Goal: Task Accomplishment & Management: Complete application form

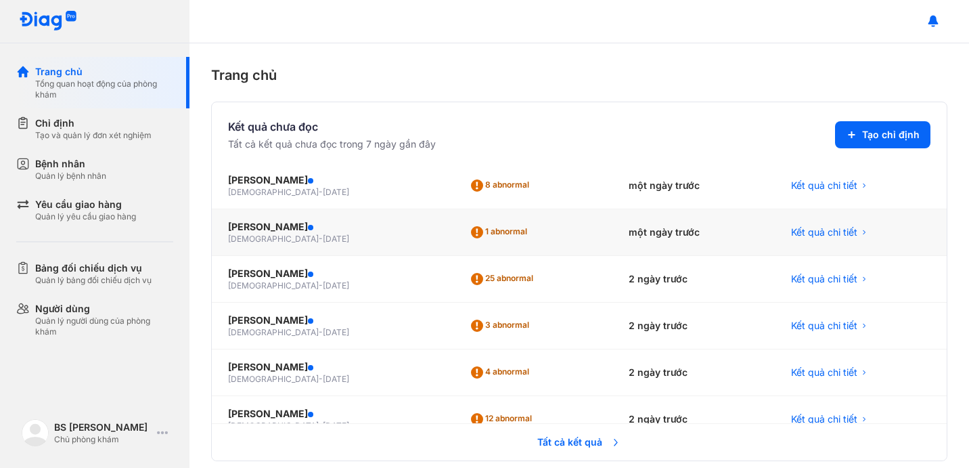
scroll to position [59, 0]
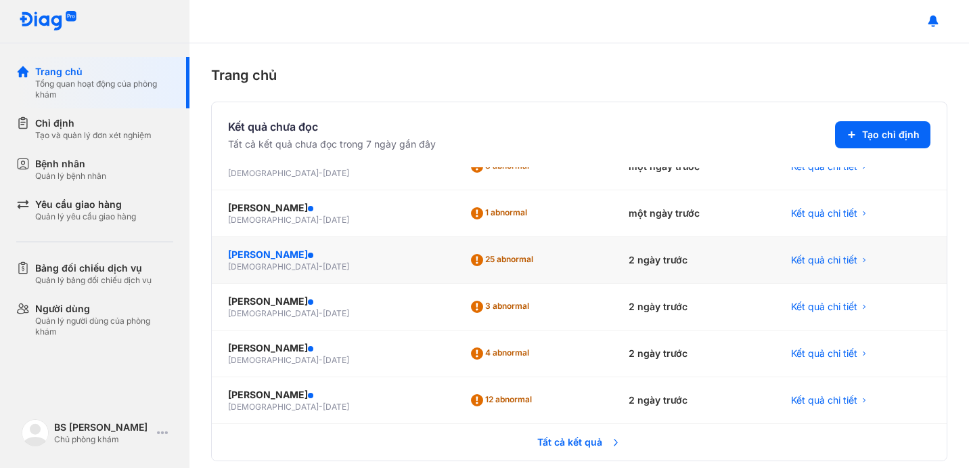
click at [312, 258] on div "[PERSON_NAME]" at bounding box center [332, 255] width 208 height 14
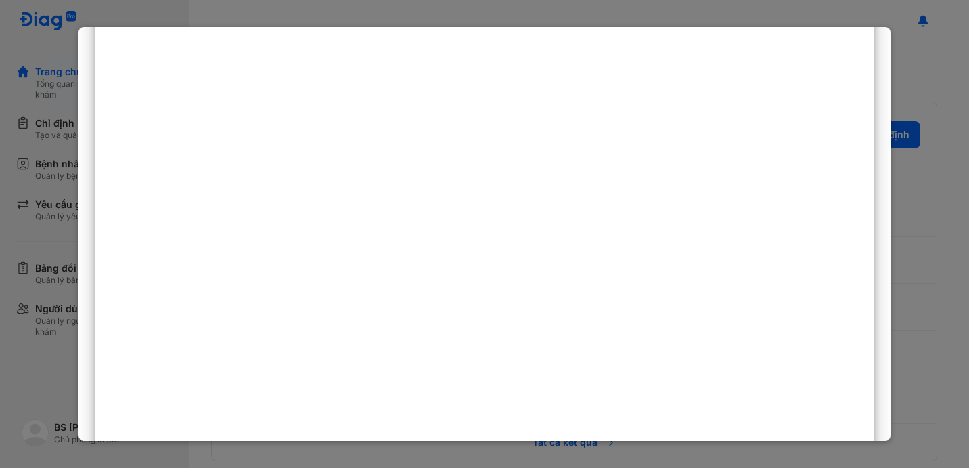
scroll to position [0, 0]
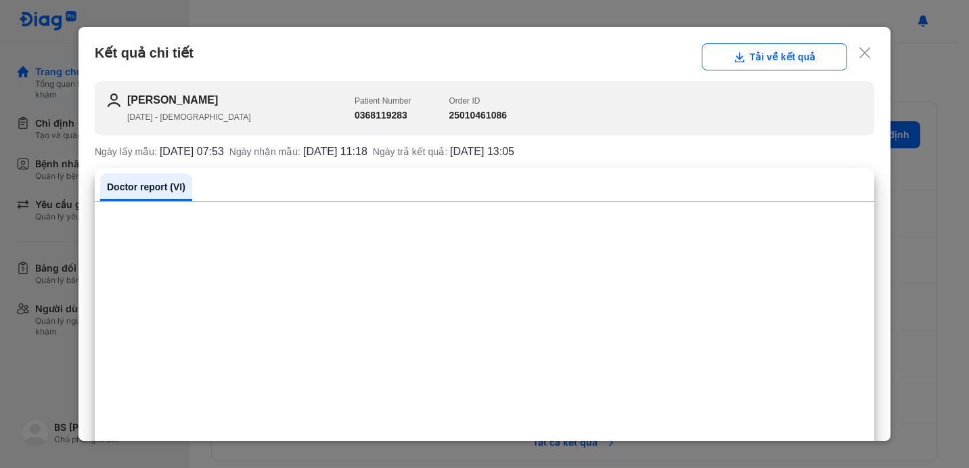
click at [868, 50] on use at bounding box center [865, 52] width 11 height 11
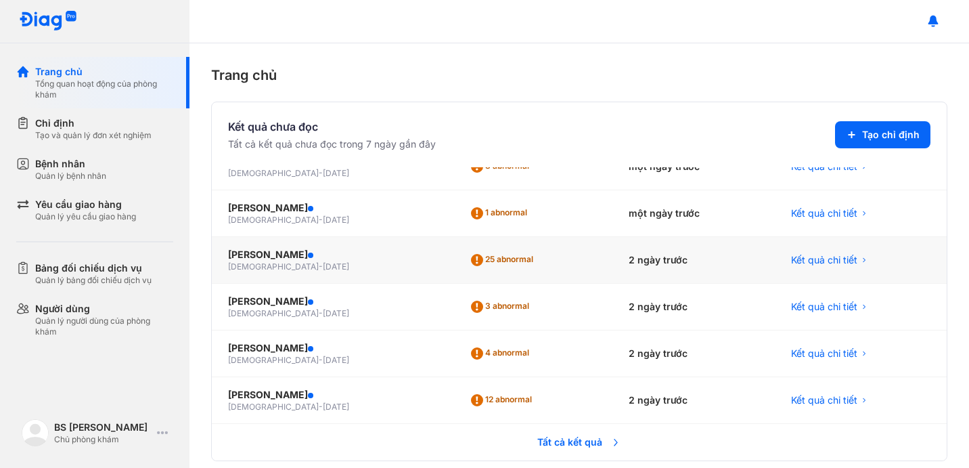
click at [300, 263] on div "male - 15/06/1945" at bounding box center [332, 266] width 208 height 11
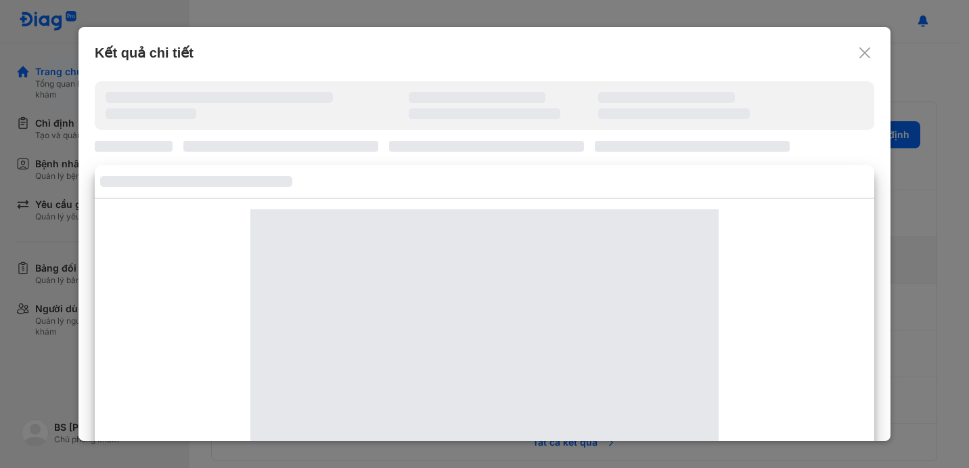
click at [300, 263] on div at bounding box center [484, 386] width 468 height 355
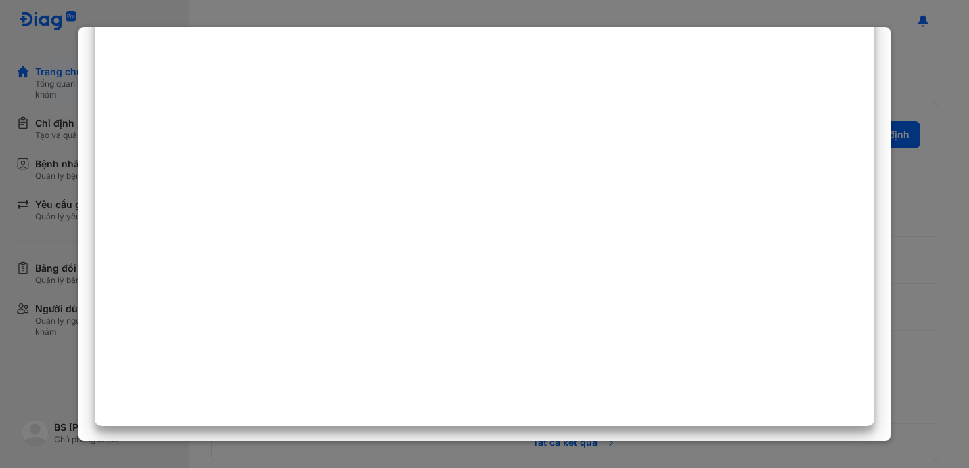
scroll to position [678, 0]
click at [21, 215] on div at bounding box center [484, 234] width 969 height 468
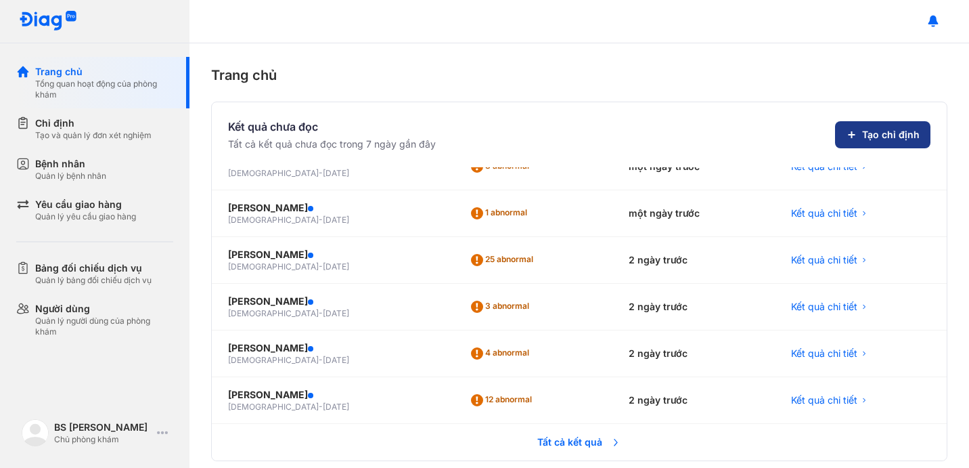
click at [867, 135] on span "Tạo chỉ định" at bounding box center [891, 135] width 58 height 14
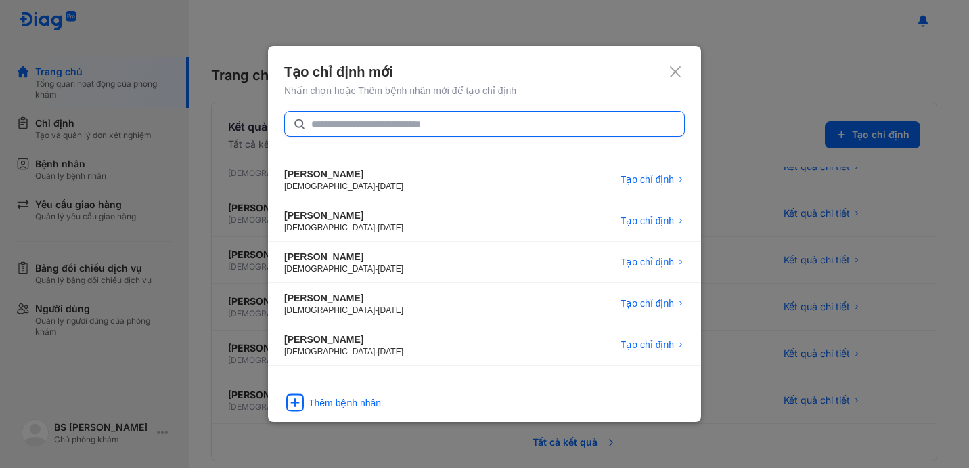
click at [428, 123] on input "text" at bounding box center [493, 124] width 365 height 24
type input "**********"
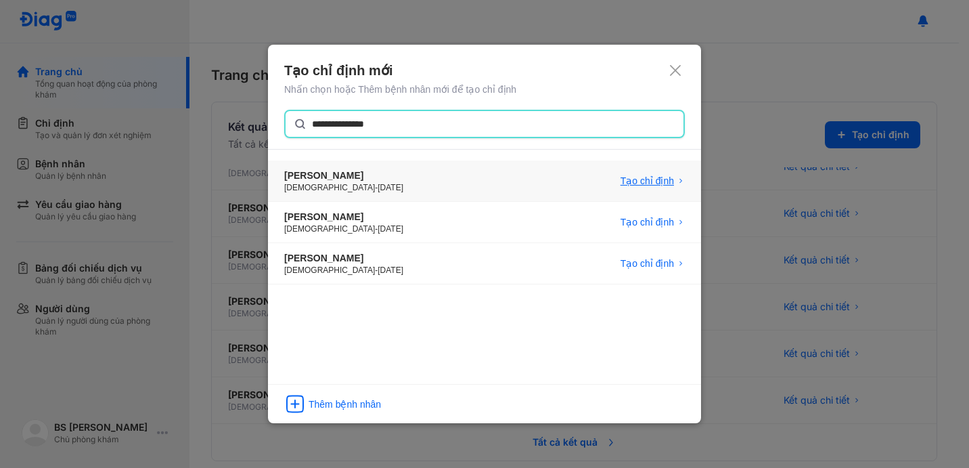
click at [634, 177] on span "Tạo chỉ định" at bounding box center [647, 181] width 53 height 14
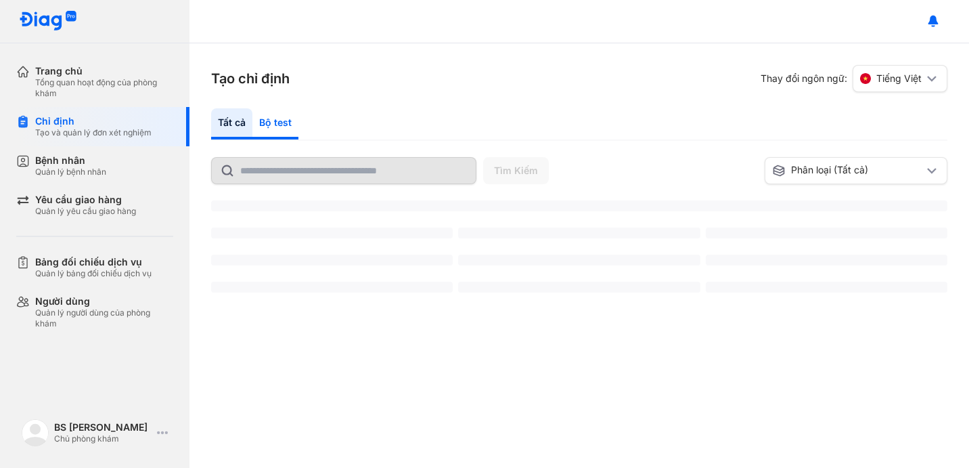
click at [284, 124] on div "Bộ test" at bounding box center [275, 123] width 46 height 31
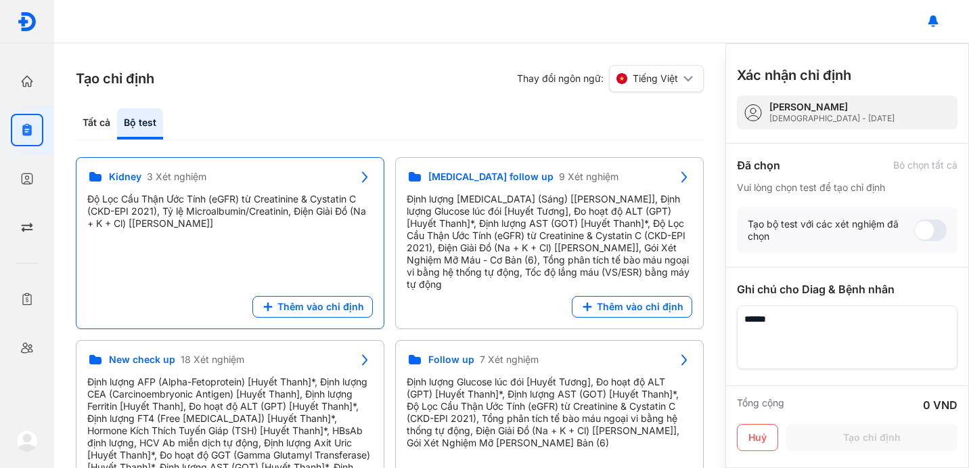
click at [302, 208] on div "Độ Lọc Cầu Thận Ước Tính (eGFR) từ Creatinine & Cystatin C (CKD-EPI 2021), Tỷ l…" at bounding box center [230, 211] width 286 height 37
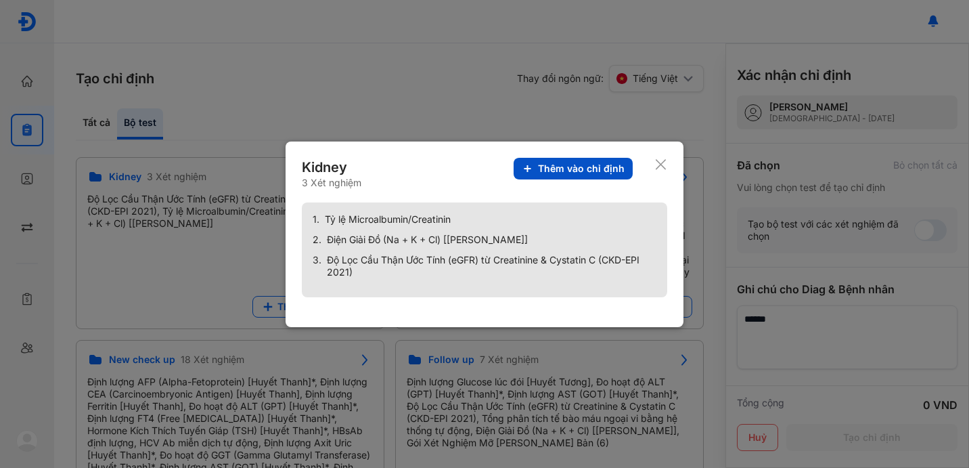
click at [597, 173] on span "Thêm vào chỉ định" at bounding box center [581, 168] width 87 height 12
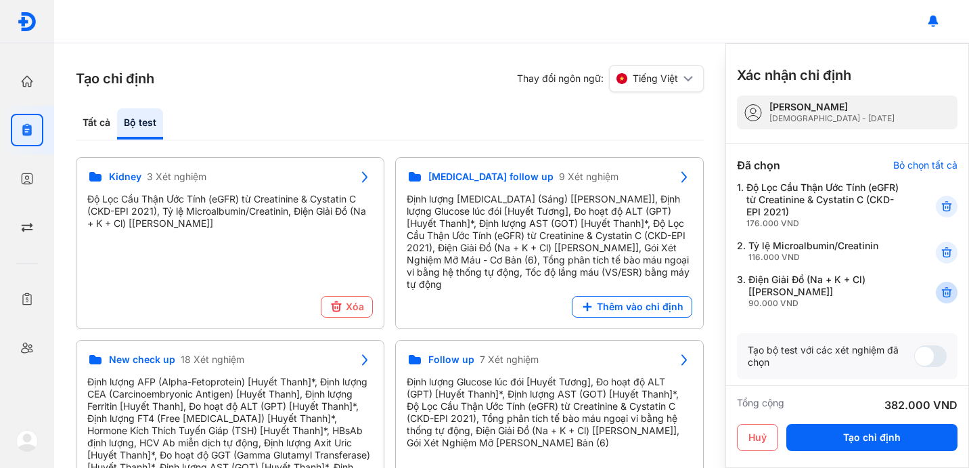
click at [947, 250] on icon at bounding box center [947, 253] width 14 height 14
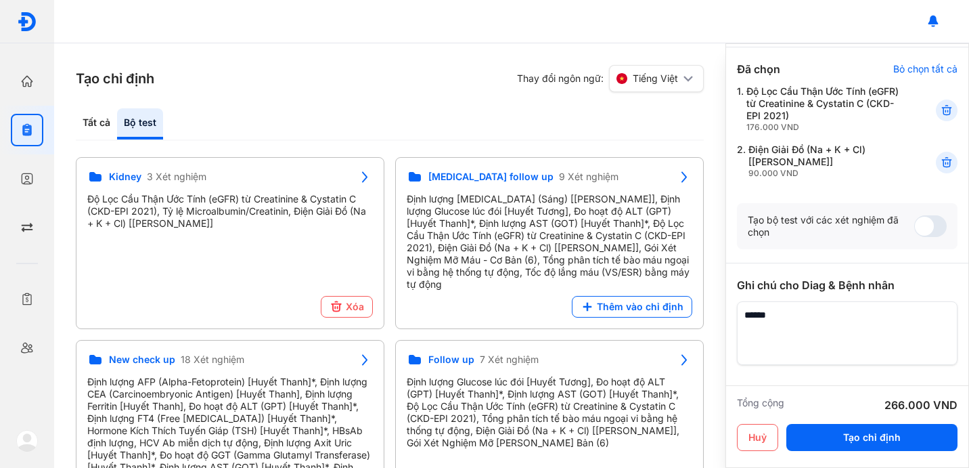
scroll to position [99, 0]
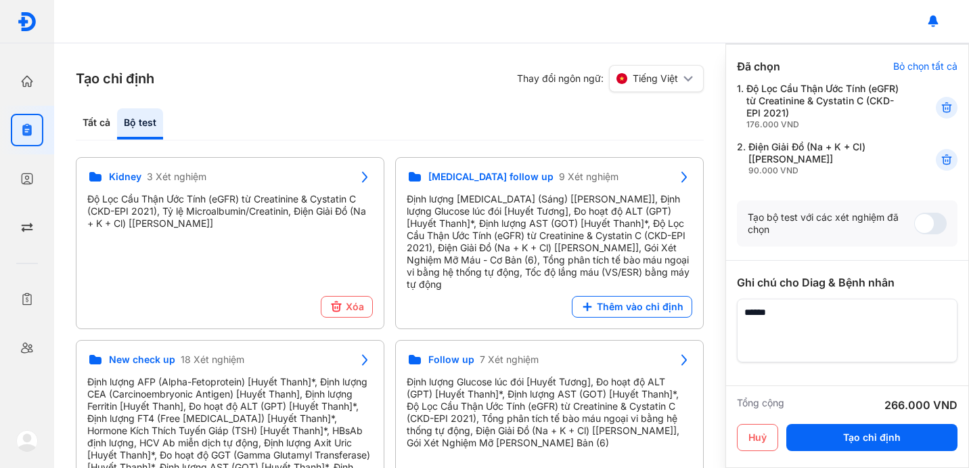
click at [851, 328] on textarea at bounding box center [847, 331] width 221 height 64
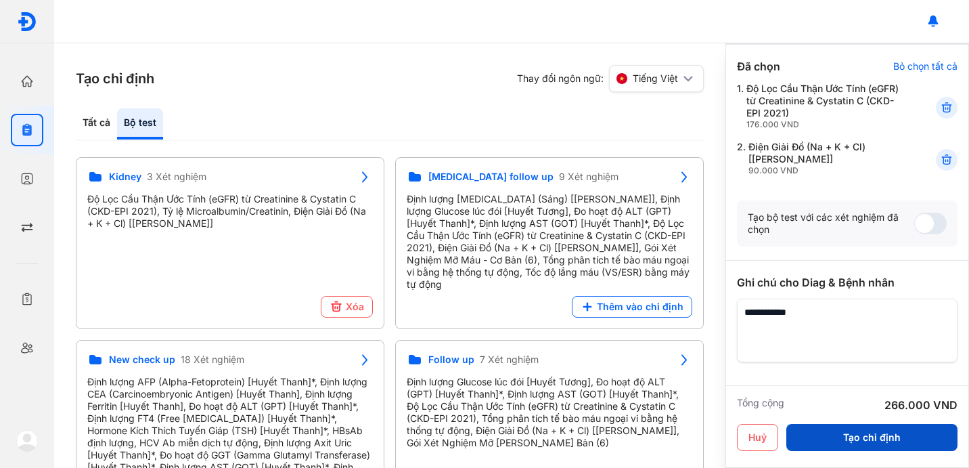
type textarea "**********"
drag, startPoint x: 860, startPoint y: 437, endPoint x: 854, endPoint y: 431, distance: 7.7
click at [858, 436] on button "Tạo chỉ định" at bounding box center [872, 437] width 171 height 27
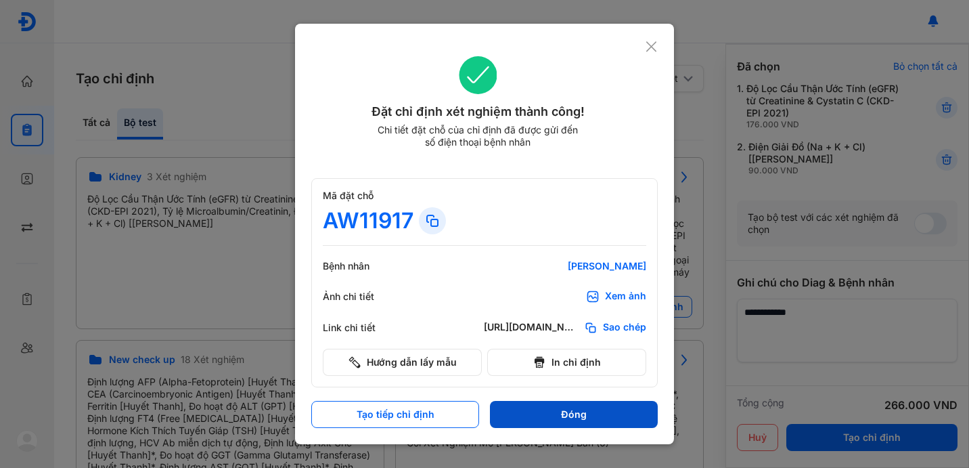
click at [606, 410] on button "Đóng" at bounding box center [574, 414] width 168 height 27
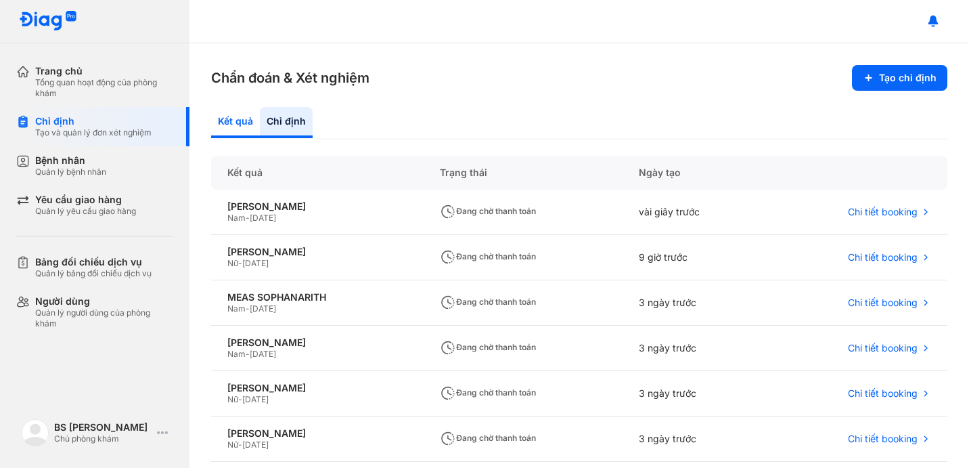
click at [260, 117] on div "Kết quả" at bounding box center [286, 122] width 53 height 31
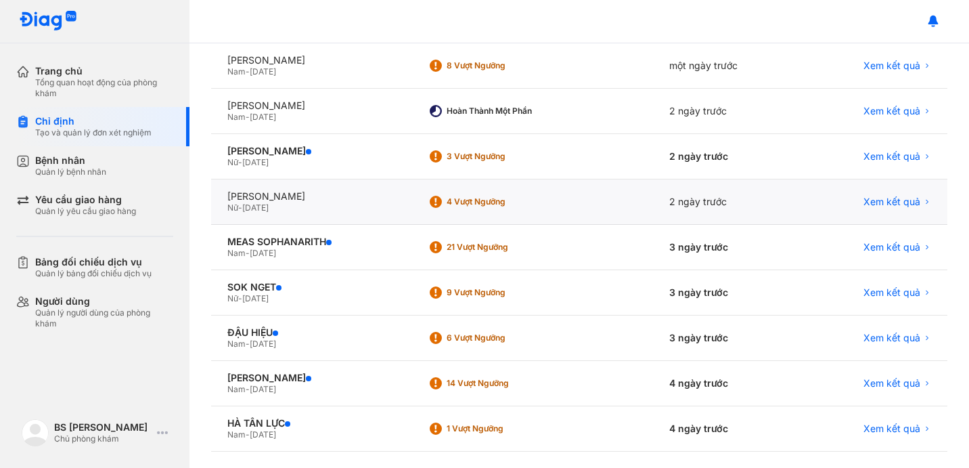
scroll to position [235, 0]
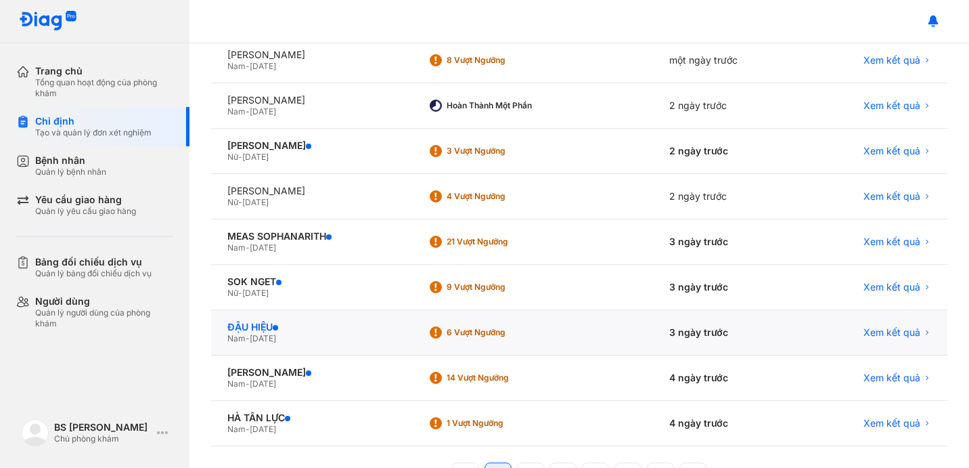
click at [268, 324] on div "ĐẬU HIỆU" at bounding box center [311, 327] width 168 height 12
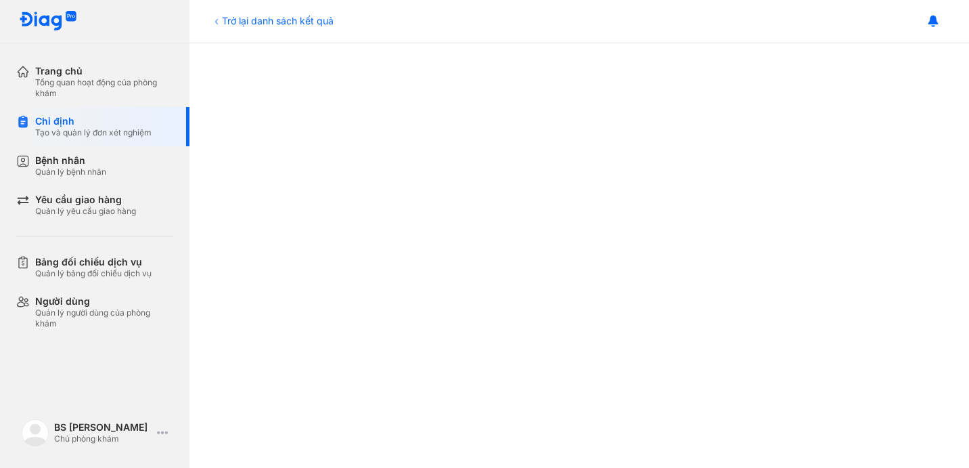
scroll to position [353, 0]
click at [72, 118] on div "Chỉ định" at bounding box center [93, 121] width 116 height 12
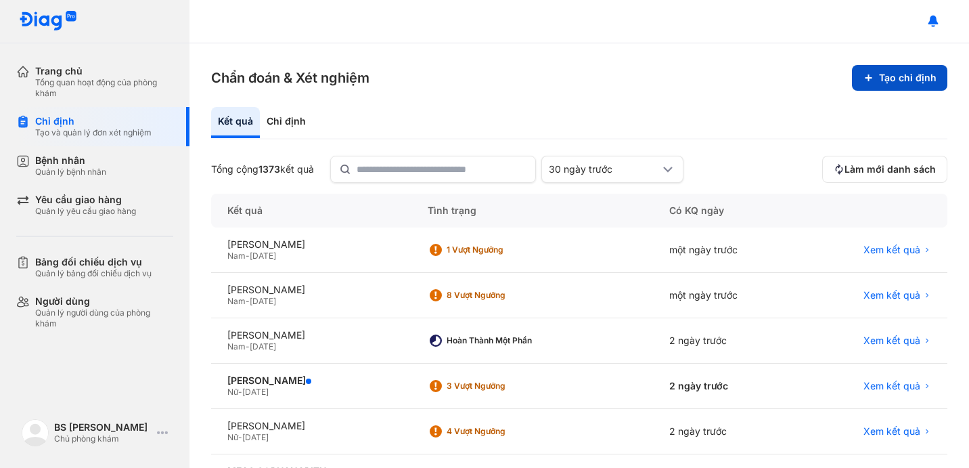
click at [924, 83] on button "Tạo chỉ định" at bounding box center [899, 78] width 95 height 26
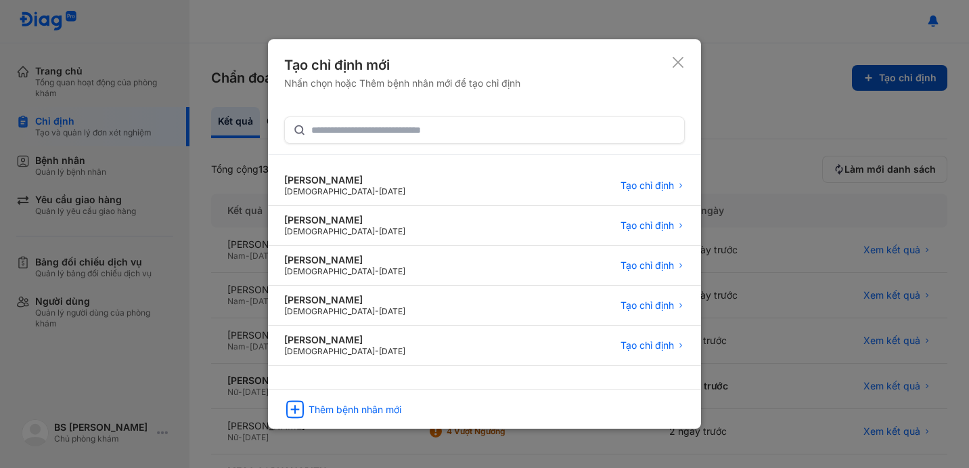
click at [852, 65] on button "Tạo chỉ định" at bounding box center [899, 78] width 95 height 26
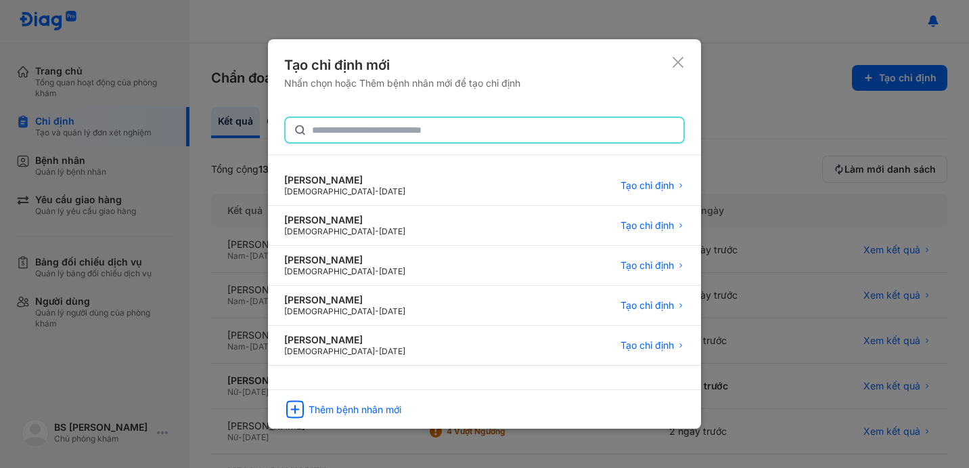
click at [419, 137] on input "text" at bounding box center [494, 130] width 364 height 24
type input "********"
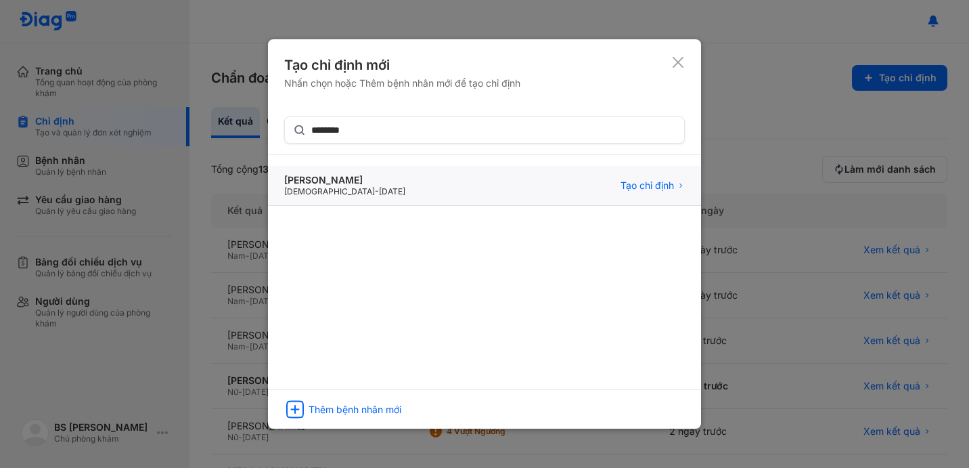
click at [375, 194] on span "-" at bounding box center [377, 191] width 4 height 10
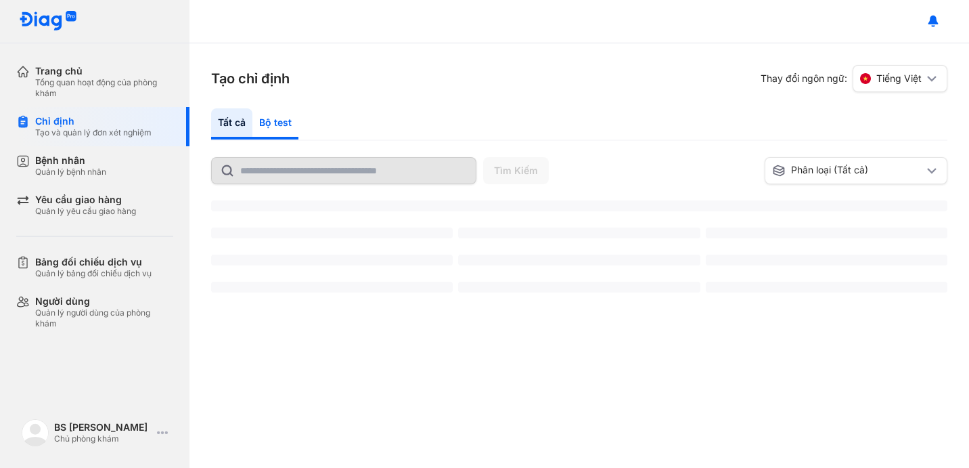
click at [286, 123] on div "Bộ test" at bounding box center [275, 123] width 46 height 31
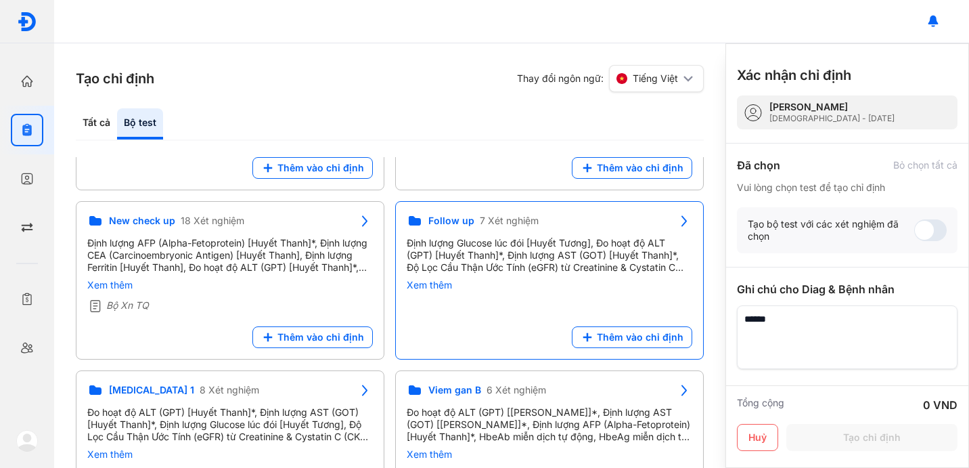
scroll to position [114, 0]
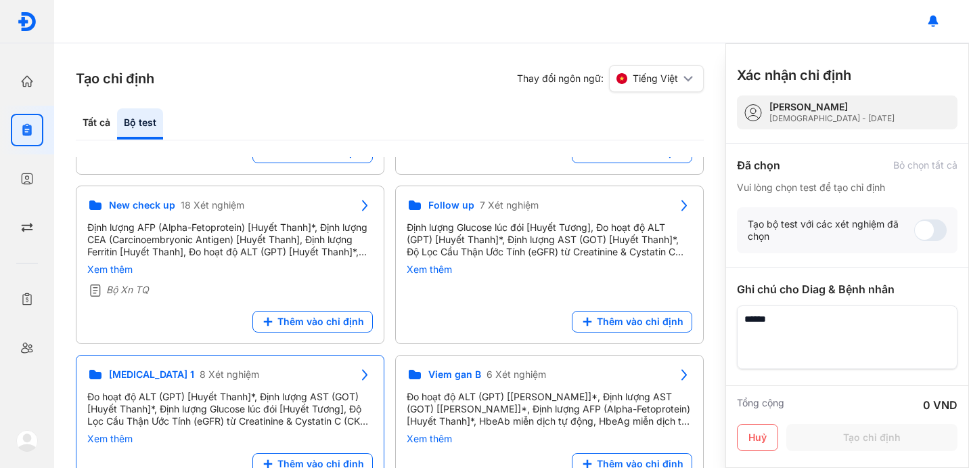
click at [307, 365] on div "[MEDICAL_DATA] 1 8 Xét nghiệm Đo hoạt độ ALT (GPT) [Huyết Thanh]*, Định lượng A…" at bounding box center [230, 420] width 309 height 131
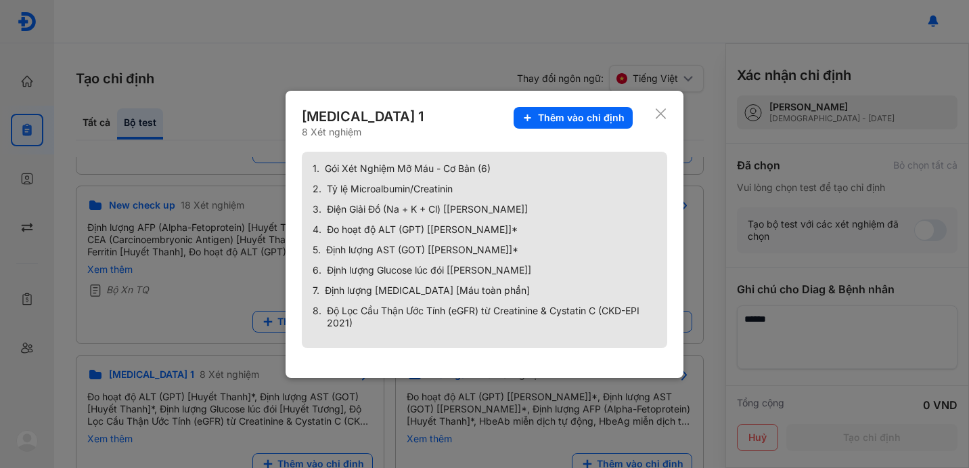
click at [576, 117] on span "Thêm vào chỉ định" at bounding box center [581, 118] width 87 height 12
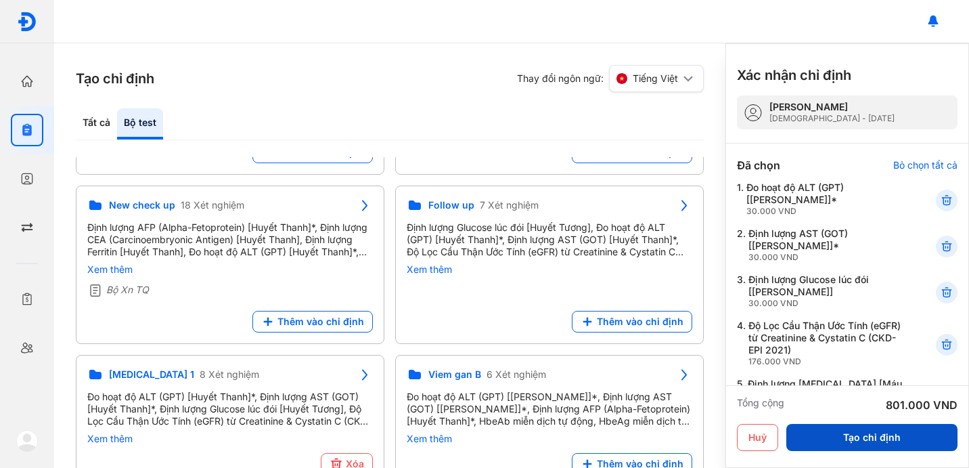
click at [908, 432] on button "Tạo chỉ định" at bounding box center [872, 437] width 171 height 27
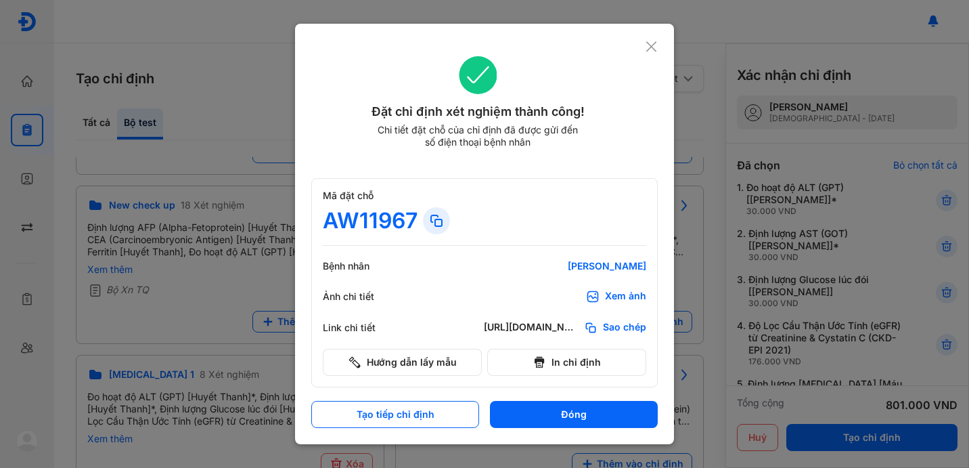
click at [651, 43] on icon at bounding box center [651, 47] width 13 height 14
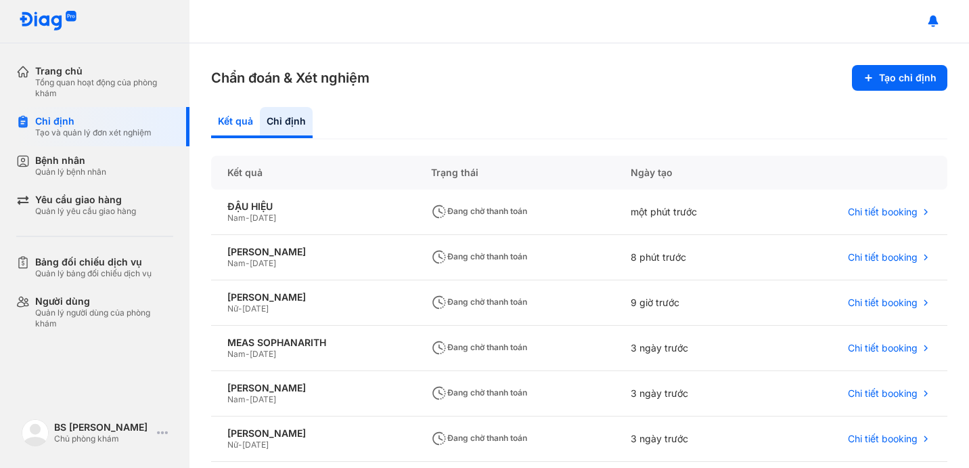
click at [260, 122] on div "Kết quả" at bounding box center [286, 122] width 53 height 31
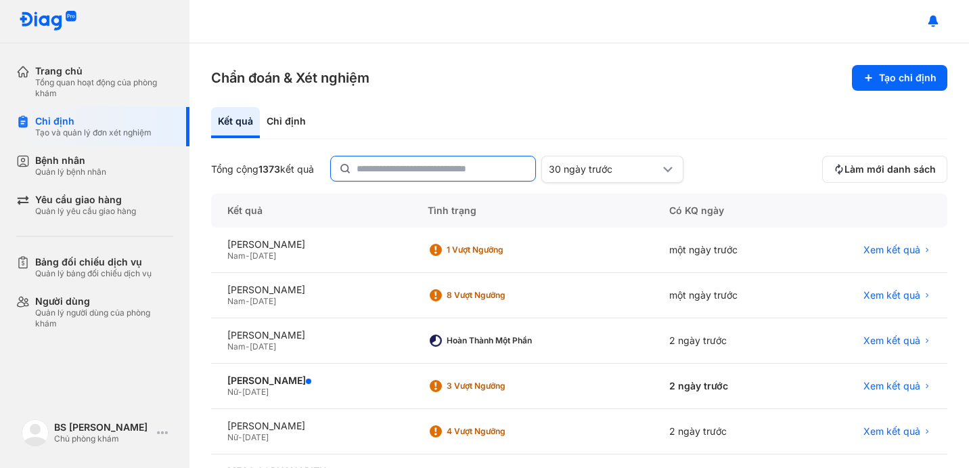
click at [388, 174] on input "text" at bounding box center [442, 168] width 171 height 24
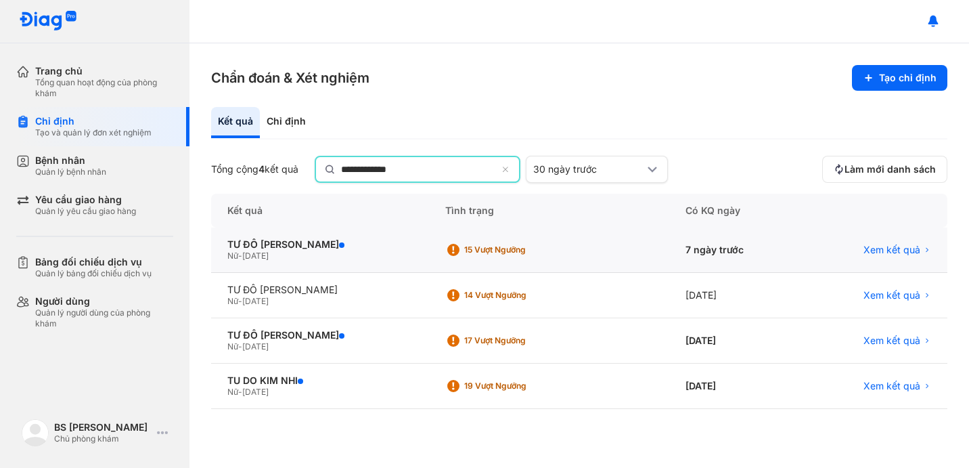
type input "**********"
click at [255, 253] on span "21/03/1989" at bounding box center [255, 255] width 26 height 10
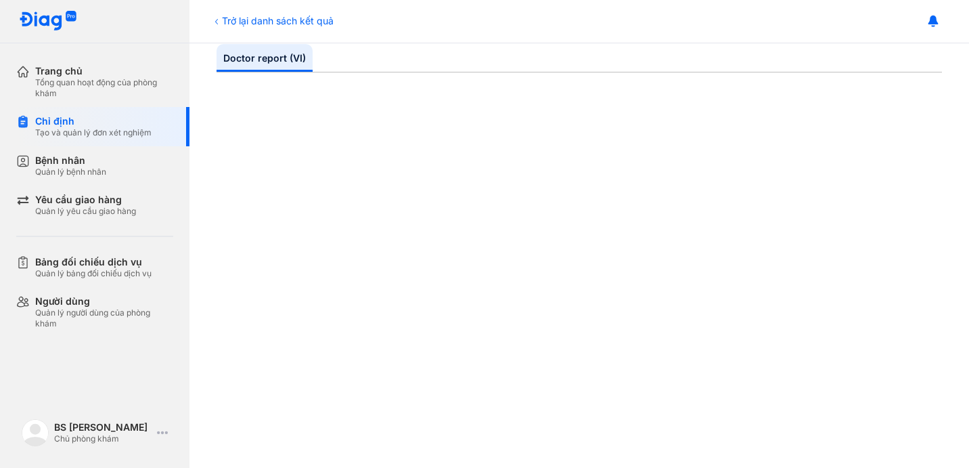
scroll to position [112, 0]
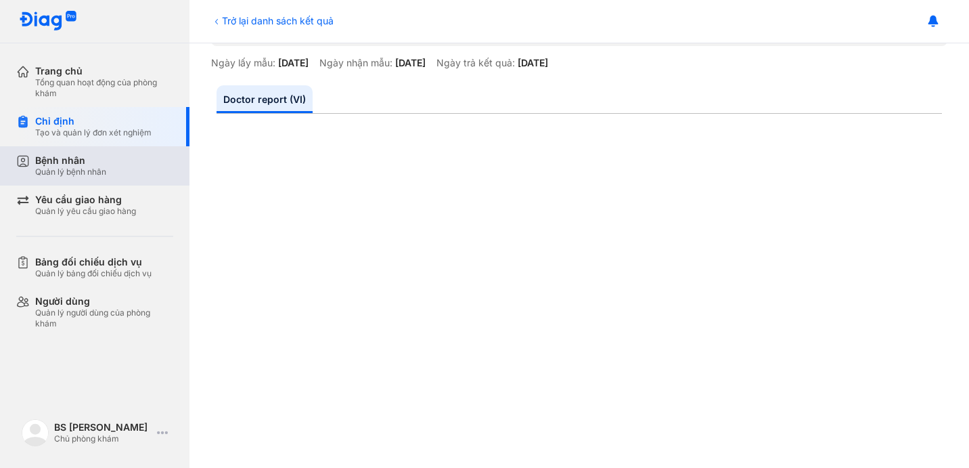
click at [95, 165] on div "Bệnh nhân" at bounding box center [70, 160] width 71 height 12
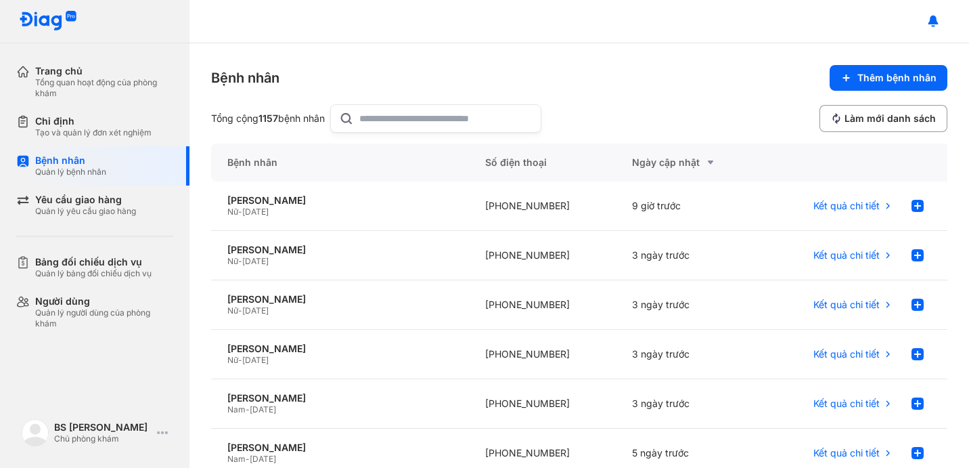
click at [398, 117] on input "text" at bounding box center [445, 118] width 173 height 27
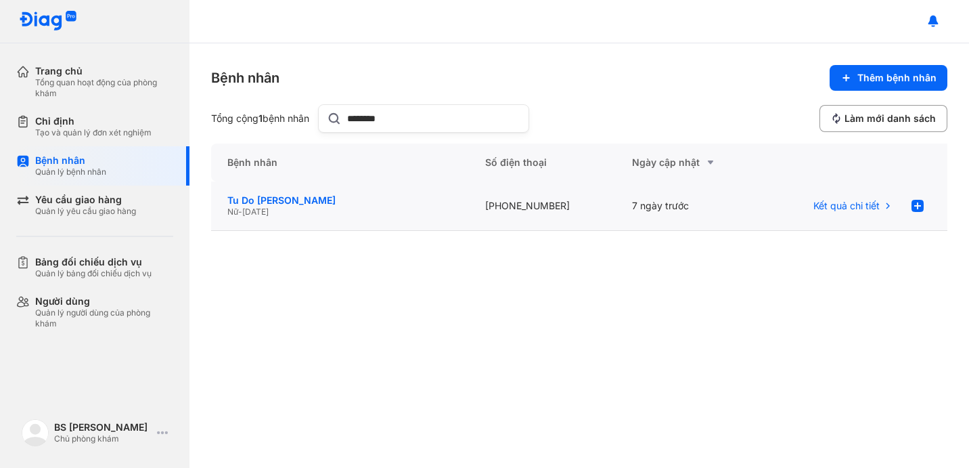
type input "********"
click at [338, 203] on div "Tu Do [PERSON_NAME]" at bounding box center [339, 200] width 225 height 12
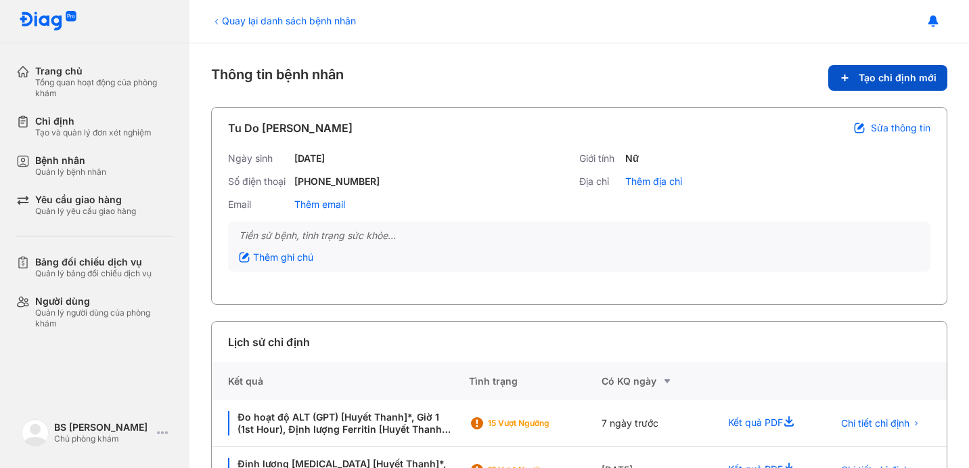
click at [888, 77] on span "Tạo chỉ định mới" at bounding box center [898, 78] width 78 height 12
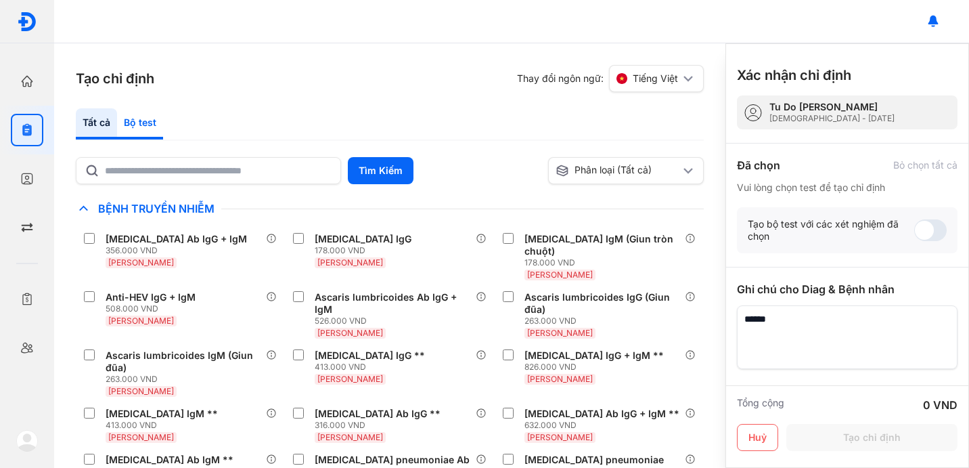
click at [138, 123] on div "Bộ test" at bounding box center [140, 123] width 46 height 31
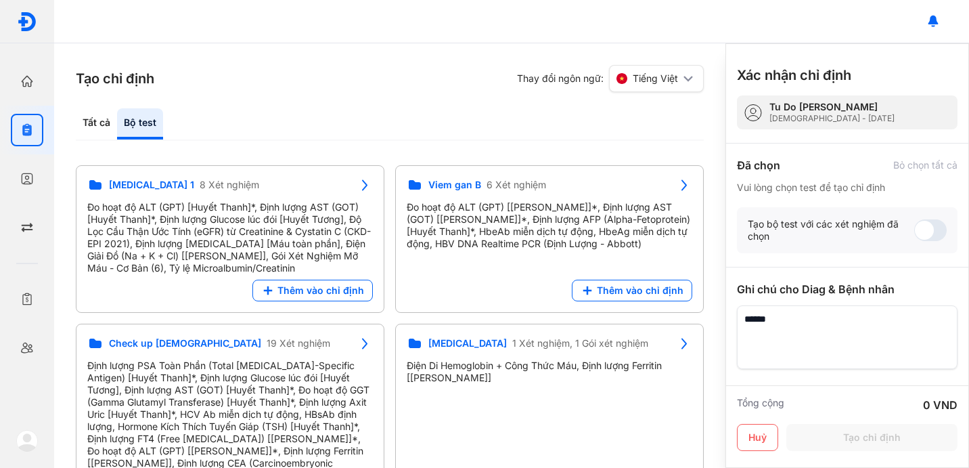
scroll to position [460, 0]
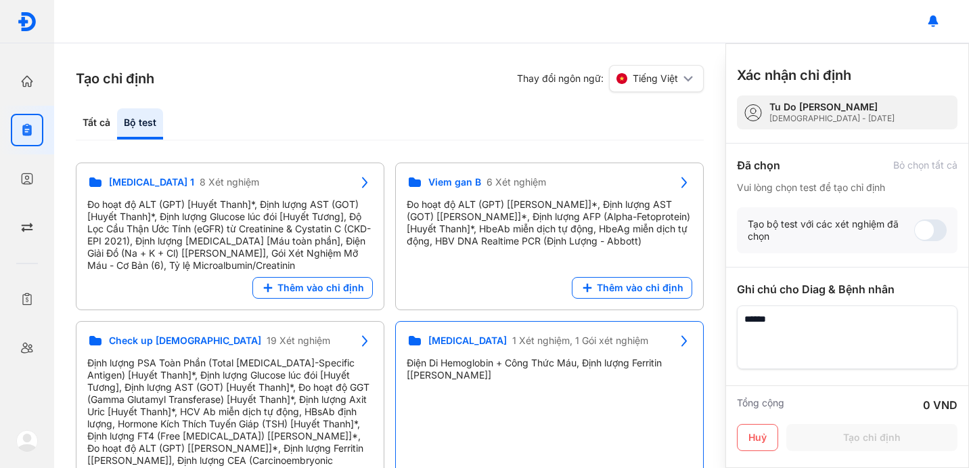
click at [524, 334] on span "1 Xét nghiệm, 1 Gói xét nghiệm" at bounding box center [580, 340] width 136 height 12
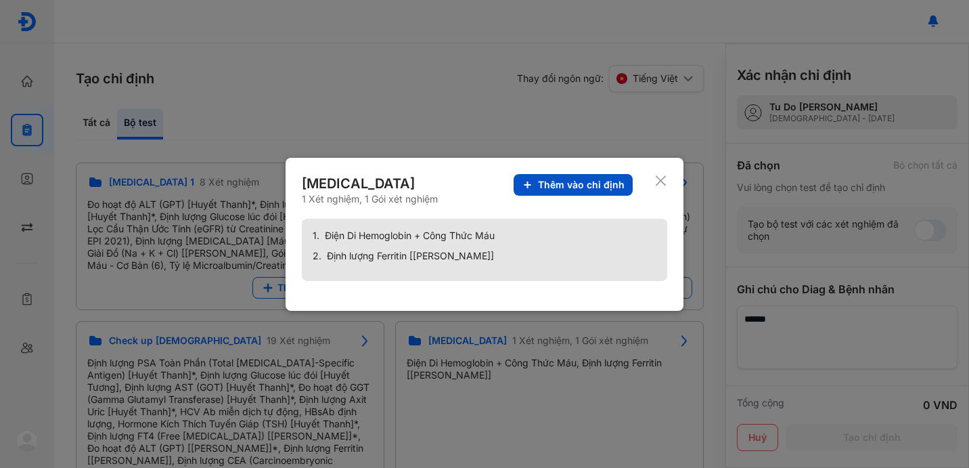
click at [587, 179] on span "Thêm vào chỉ định" at bounding box center [581, 185] width 87 height 12
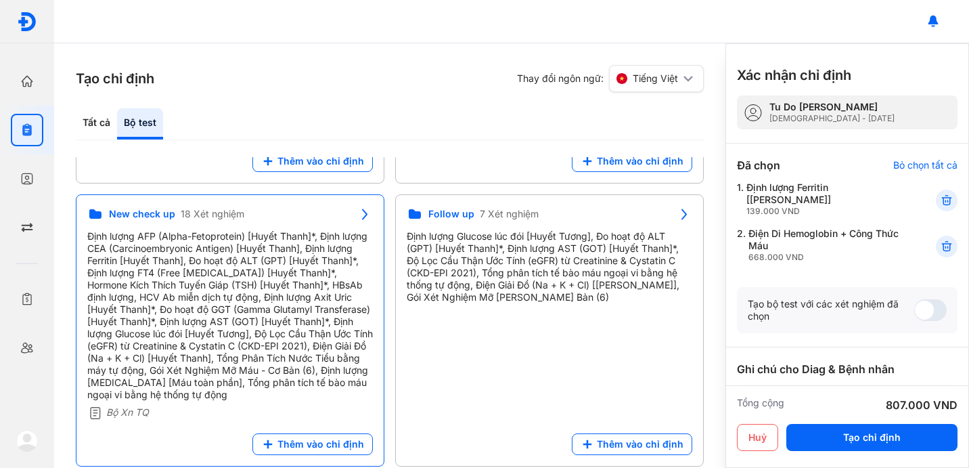
scroll to position [142, 0]
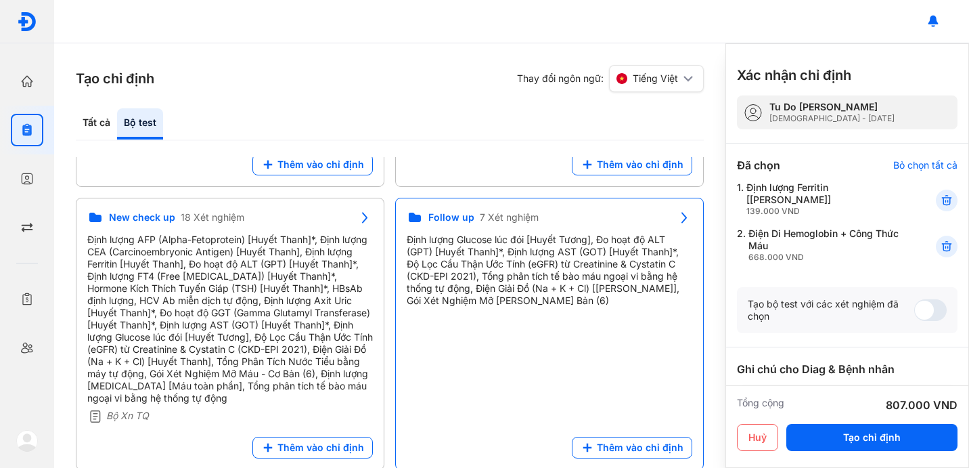
click at [459, 251] on div "Định lượng Glucose lúc đói [Huyết Tương], Đo hoạt độ ALT (GPT) [Huyết Thanh]*, …" at bounding box center [550, 270] width 286 height 73
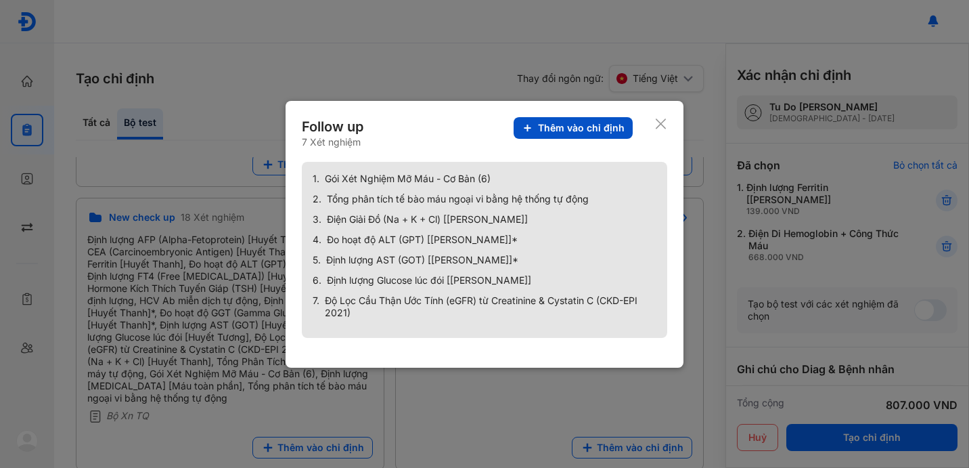
click at [580, 117] on button "Thêm vào chỉ định" at bounding box center [573, 128] width 119 height 22
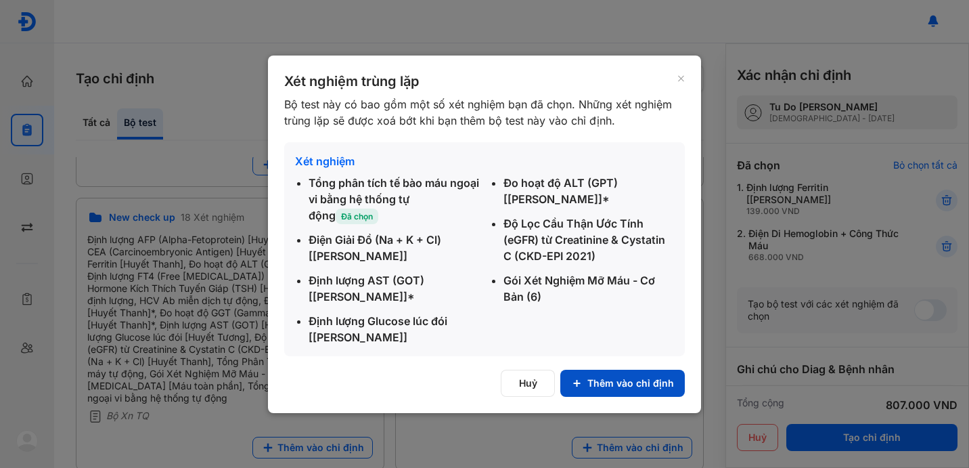
click at [615, 378] on button "Thêm vào chỉ định" at bounding box center [622, 383] width 125 height 27
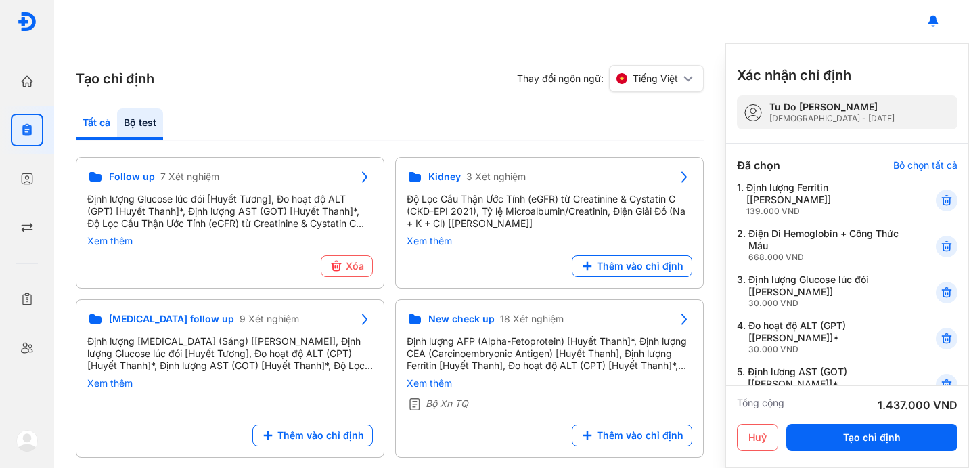
click at [117, 122] on div "Tất cả" at bounding box center [140, 123] width 46 height 31
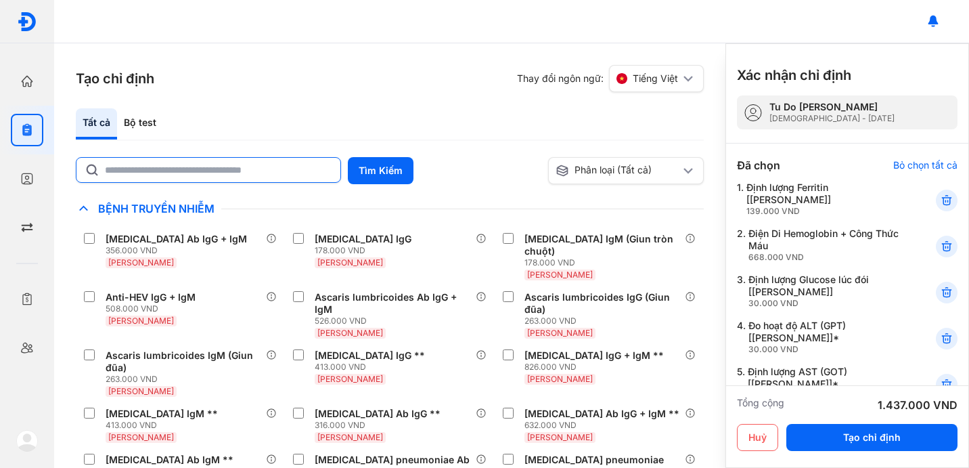
click at [127, 167] on input "text" at bounding box center [218, 170] width 227 height 24
type input "******"
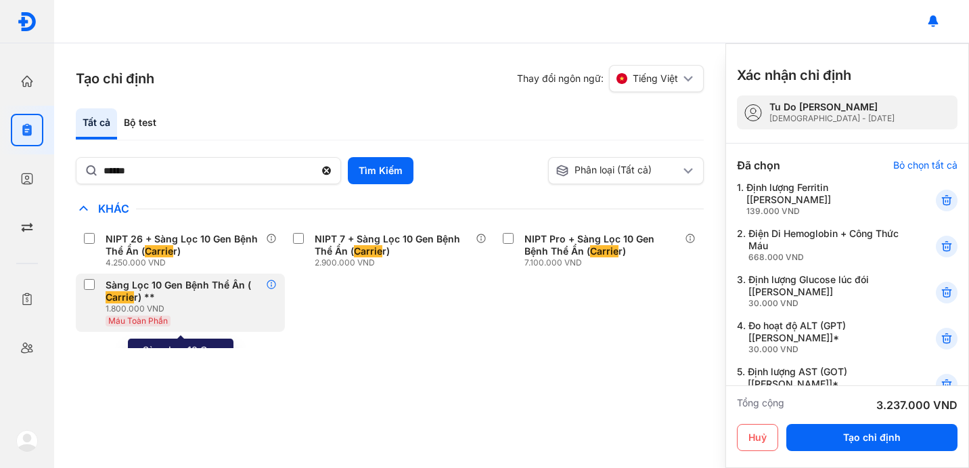
click at [272, 284] on icon at bounding box center [271, 284] width 11 height 11
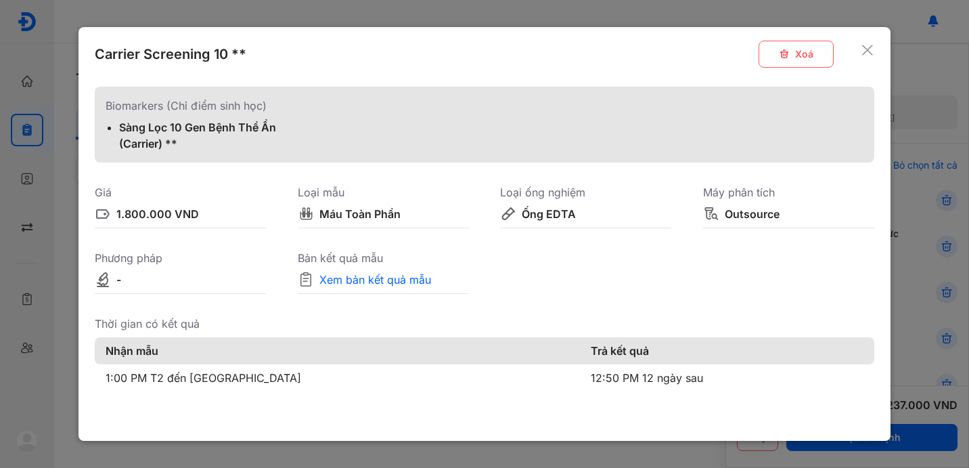
click at [861, 49] on div "Carrier Screening 10 ** Xoá" at bounding box center [478, 54] width 766 height 27
click at [871, 46] on use at bounding box center [867, 50] width 11 height 11
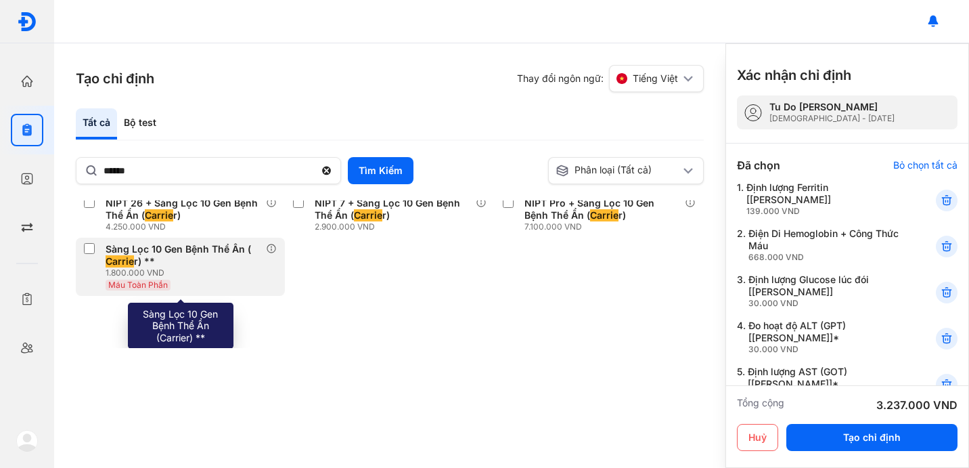
scroll to position [0, 0]
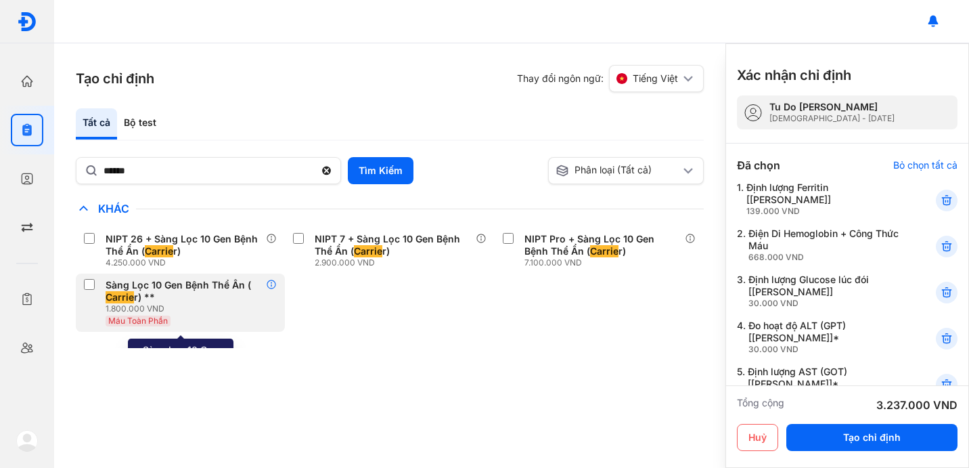
click at [272, 283] on icon at bounding box center [271, 284] width 11 height 11
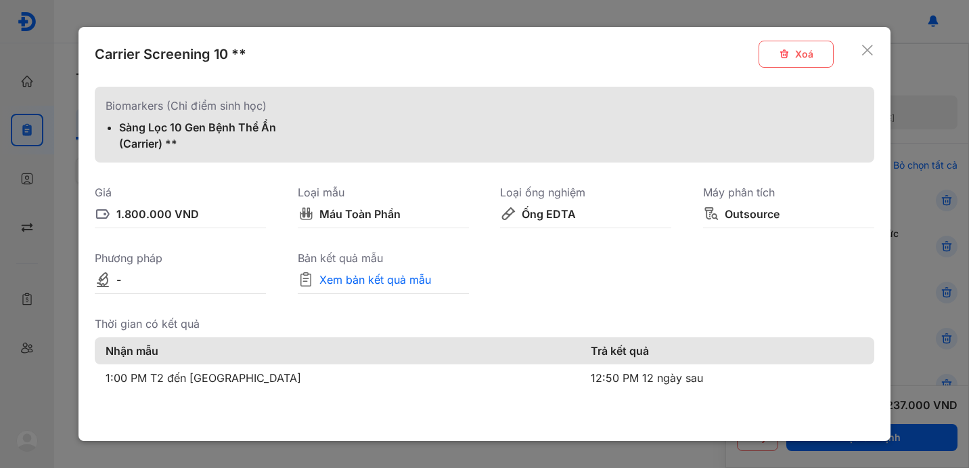
scroll to position [2, 0]
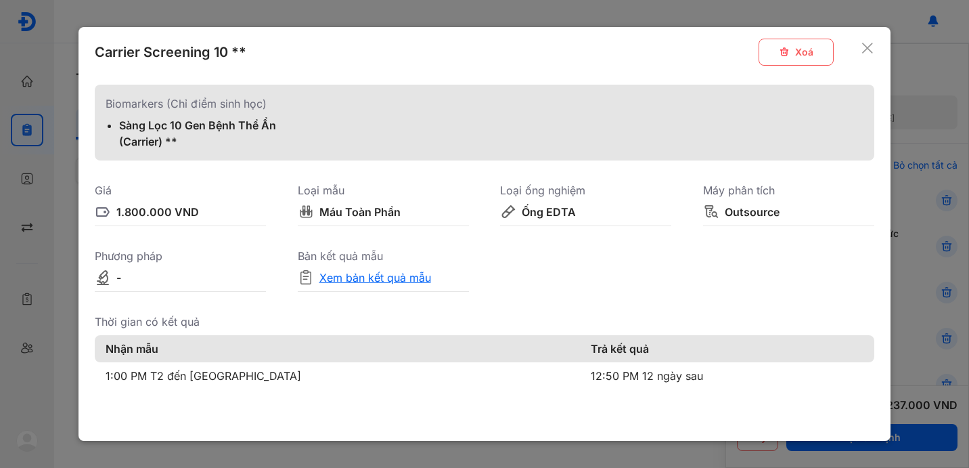
click at [374, 273] on div "Xem bản kết quả mẫu" at bounding box center [376, 277] width 112 height 16
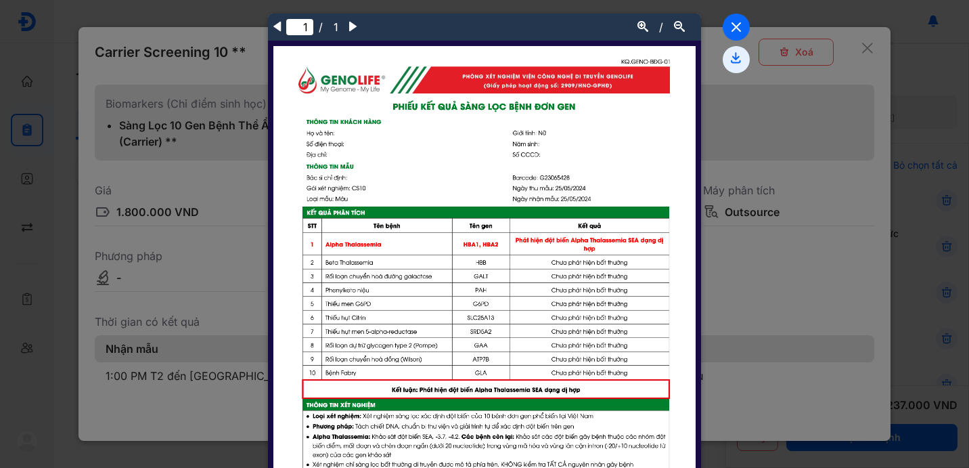
click at [735, 25] on icon at bounding box center [736, 27] width 27 height 27
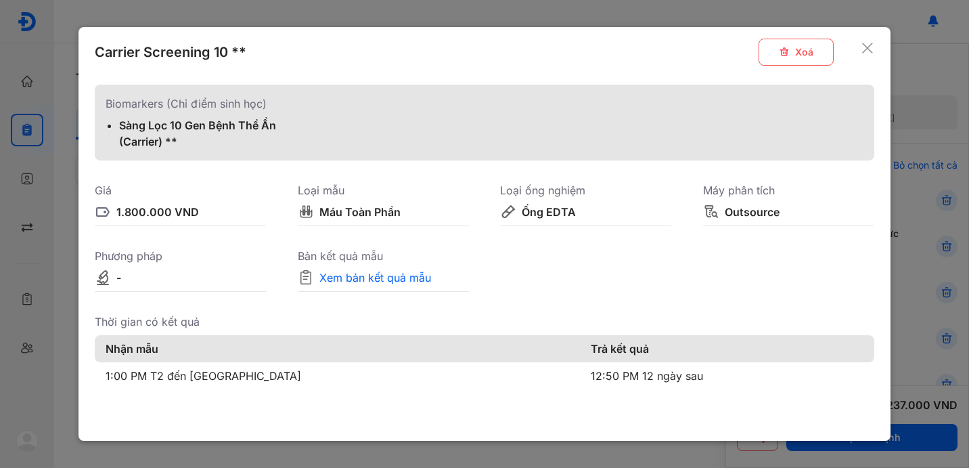
click at [919, 337] on div at bounding box center [484, 234] width 969 height 468
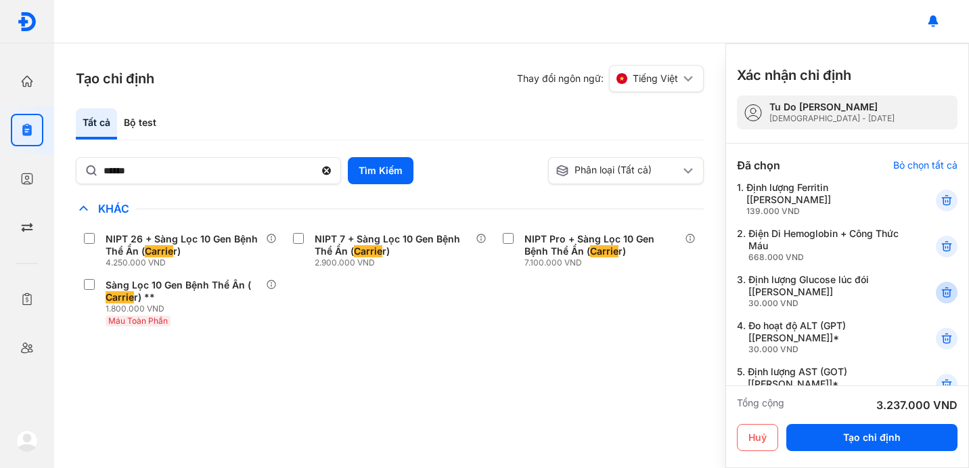
click at [950, 286] on icon at bounding box center [947, 293] width 14 height 14
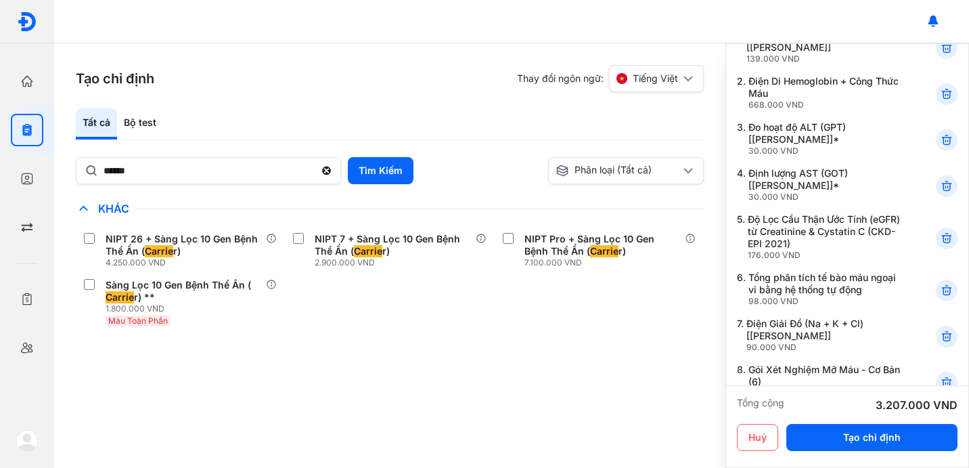
scroll to position [155, 0]
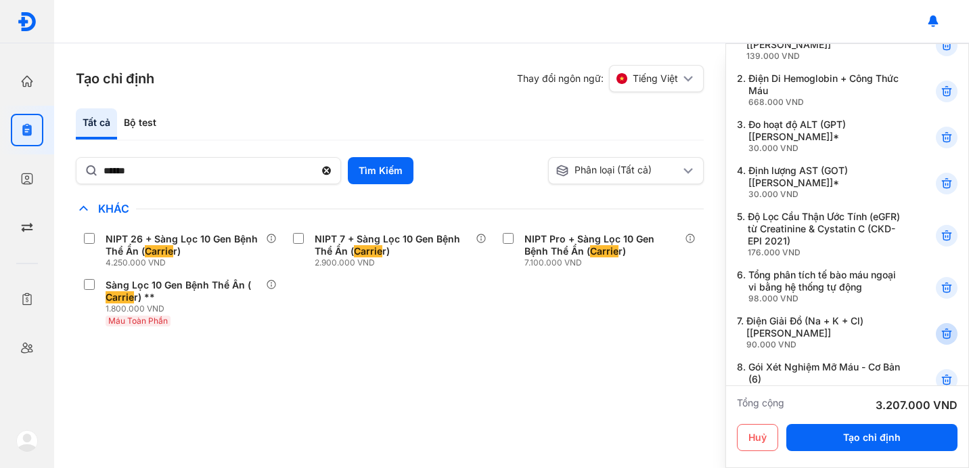
click at [945, 327] on icon at bounding box center [947, 334] width 14 height 14
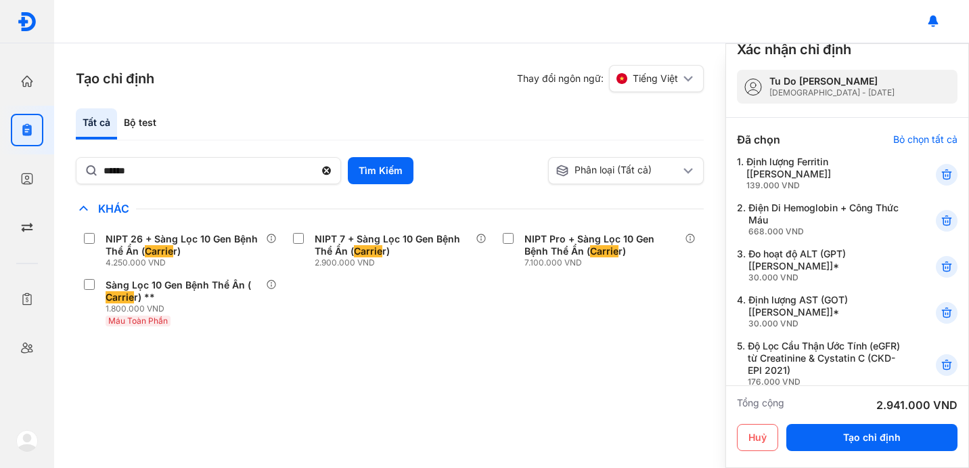
scroll to position [0, 0]
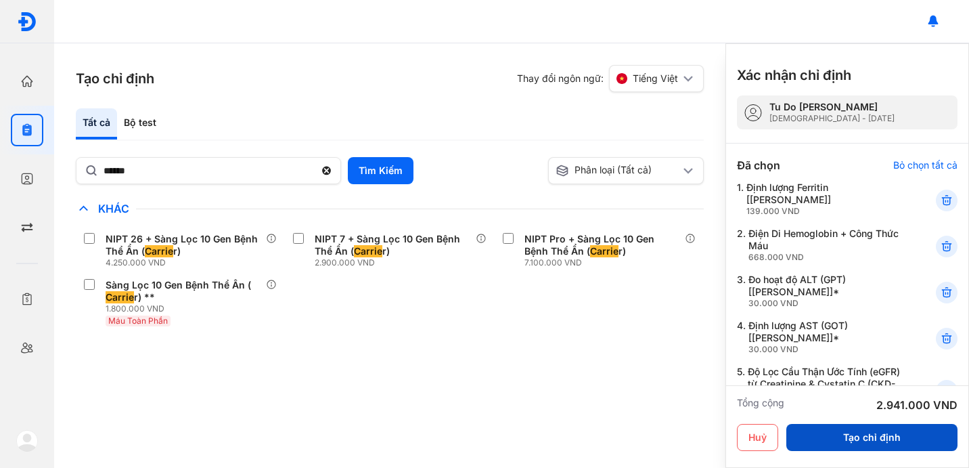
click at [864, 437] on button "Tạo chỉ định" at bounding box center [872, 437] width 171 height 27
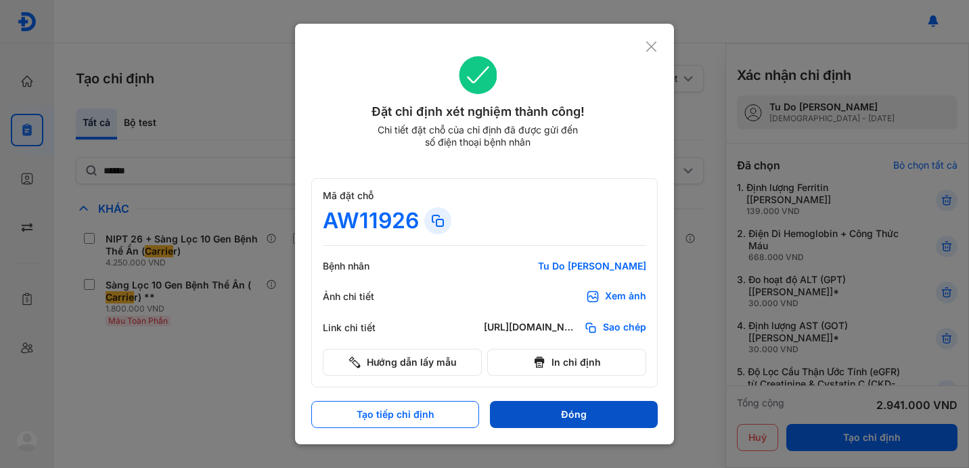
click at [525, 412] on button "Đóng" at bounding box center [574, 414] width 168 height 27
